Goal: Transaction & Acquisition: Purchase product/service

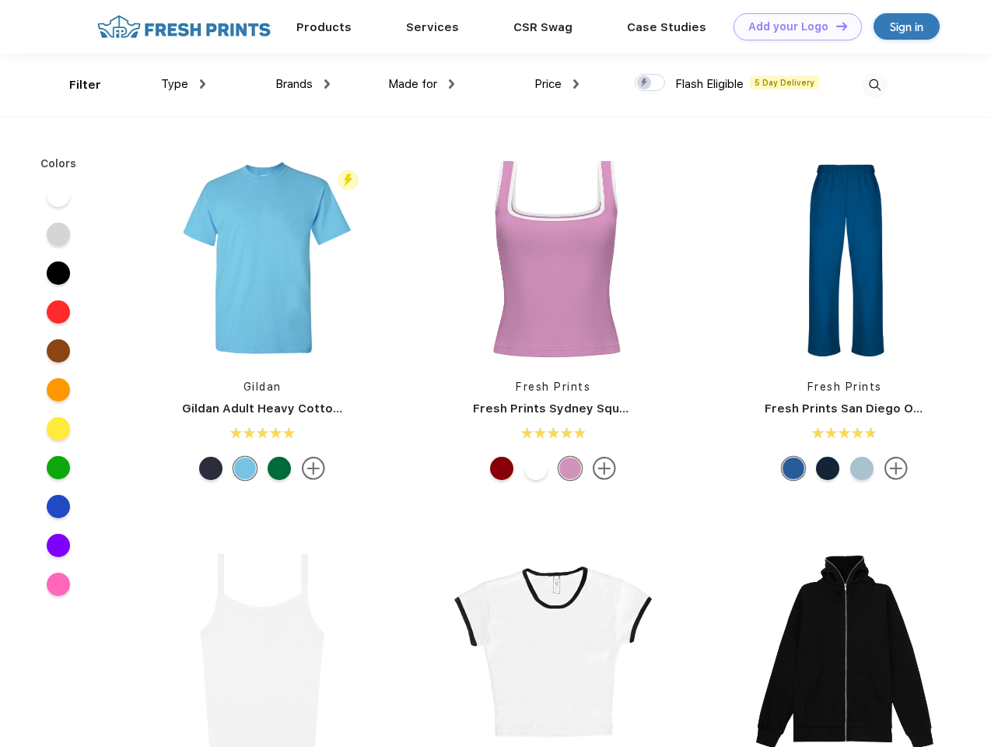
click at [792, 26] on link "Add your Logo Design Tool" at bounding box center [798, 26] width 128 height 27
click at [0, 0] on div "Design Tool" at bounding box center [0, 0] width 0 height 0
click at [835, 26] on link "Add your Logo Design Tool" at bounding box center [798, 26] width 128 height 27
click at [75, 85] on div "Filter" at bounding box center [85, 85] width 32 height 18
click at [184, 84] on span "Type" at bounding box center [174, 84] width 27 height 14
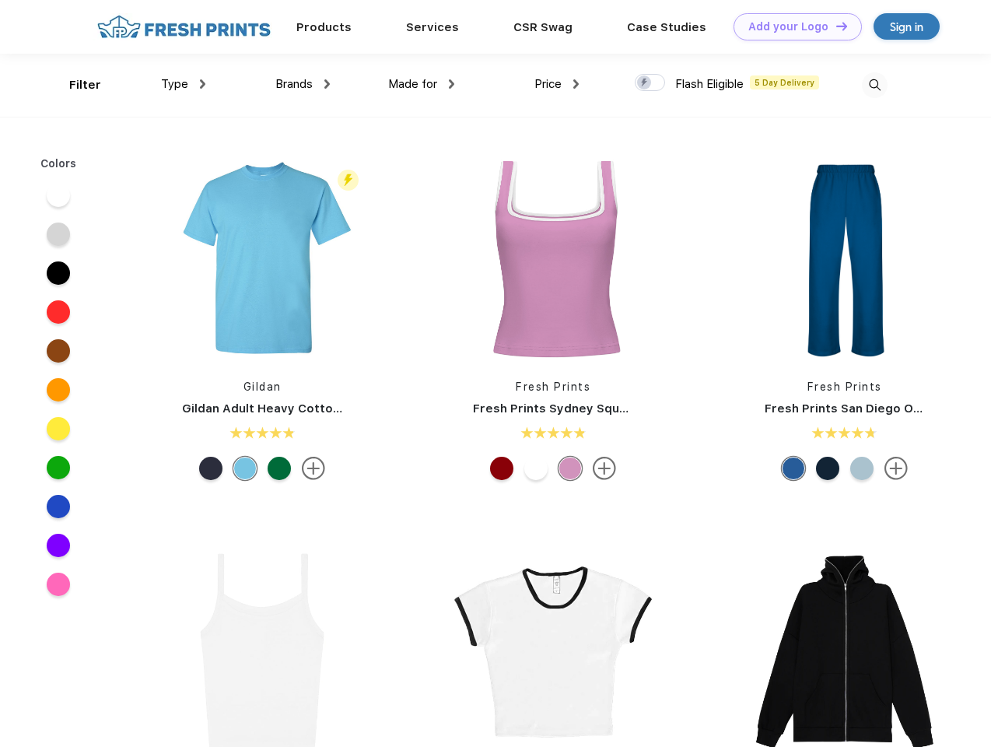
click at [303, 84] on span "Brands" at bounding box center [293, 84] width 37 height 14
click at [422, 84] on span "Made for" at bounding box center [412, 84] width 49 height 14
click at [557, 84] on span "Price" at bounding box center [548, 84] width 27 height 14
click at [651, 83] on div at bounding box center [650, 82] width 30 height 17
click at [645, 83] on input "checkbox" at bounding box center [640, 78] width 10 height 10
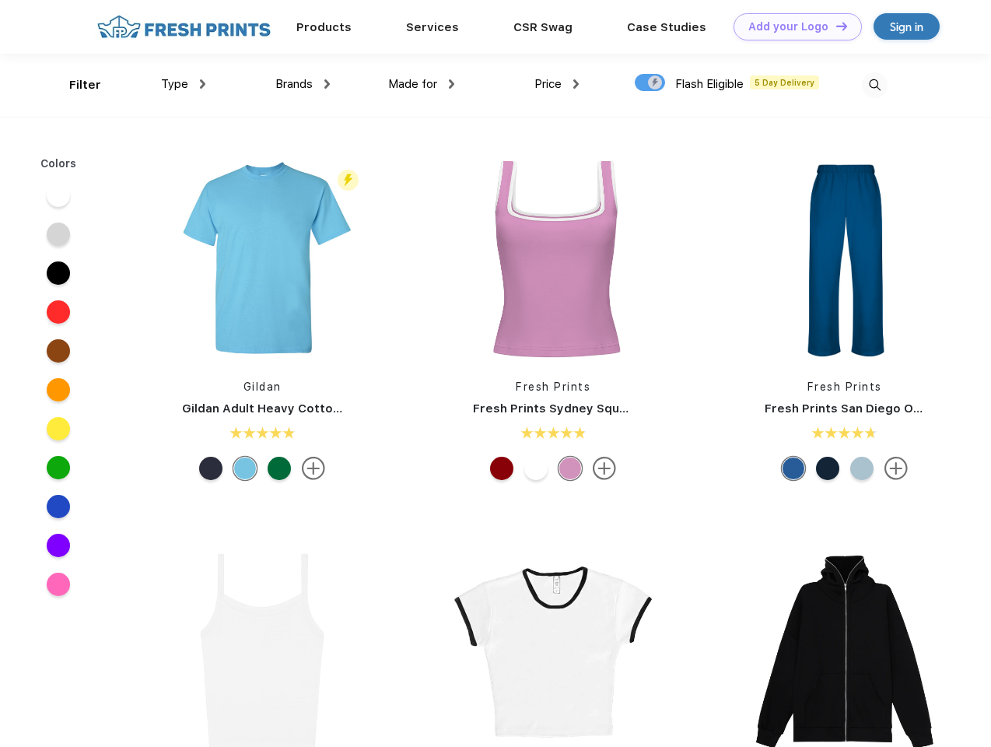
click at [875, 85] on img at bounding box center [875, 85] width 26 height 26
